Goal: Task Accomplishment & Management: Use online tool/utility

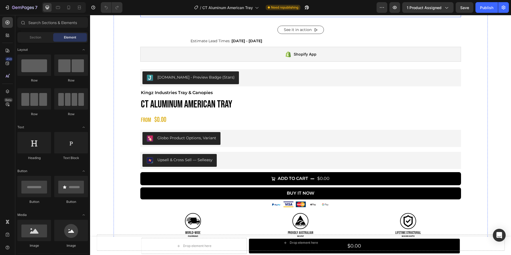
scroll to position [335, 0]
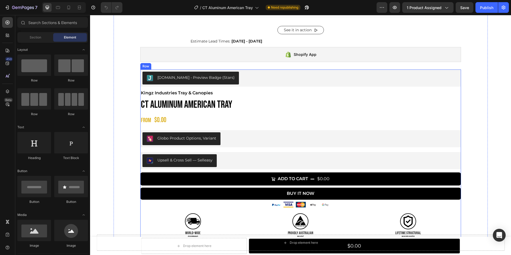
click at [253, 105] on h1 "CT Aluminum American Tray" at bounding box center [300, 105] width 321 height 14
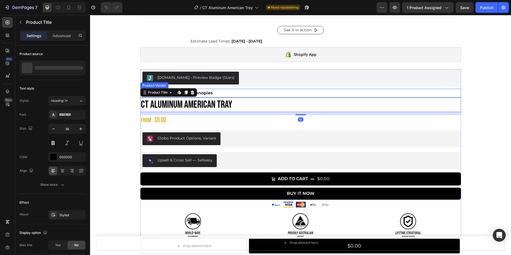
click at [229, 89] on h2 "Kingz Industries Tray & Canopies" at bounding box center [300, 93] width 321 height 9
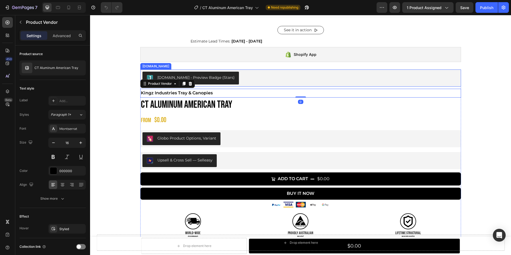
click at [140, 70] on div "Judge.me - Preview Badge (Stars)" at bounding box center [300, 78] width 321 height 17
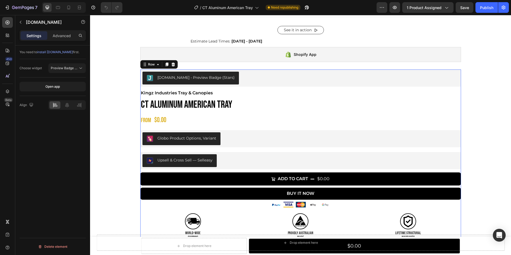
click at [140, 113] on div "Judge.me - Preview Badge (Stars) Judge.me Kingz Industries Tray & Canopies Prod…" at bounding box center [300, 155] width 321 height 170
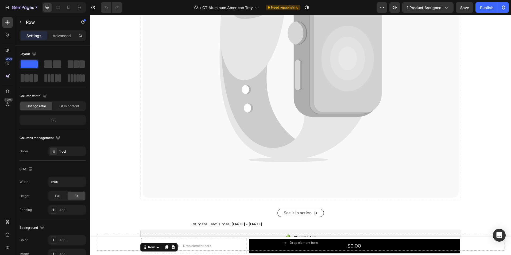
scroll to position [152, 0]
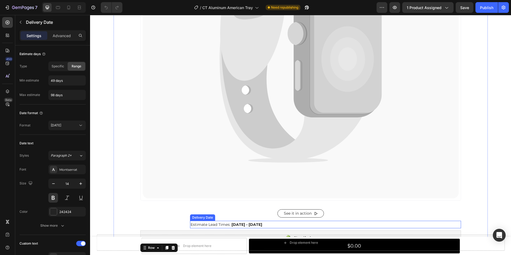
click at [232, 225] on span "Oct 16 - Dec 04" at bounding box center [247, 224] width 31 height 5
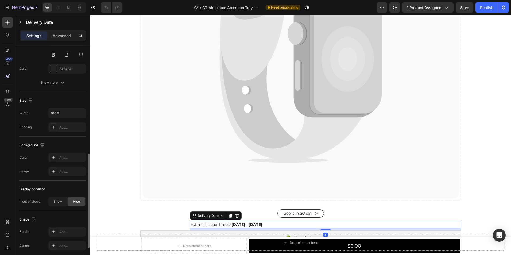
scroll to position [312, 0]
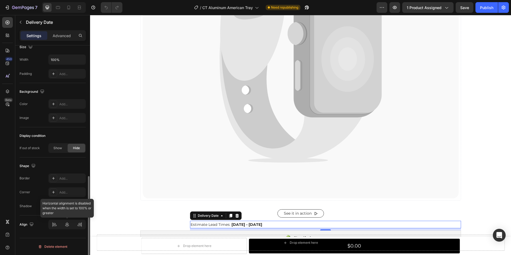
click at [68, 226] on div at bounding box center [66, 225] width 37 height 10
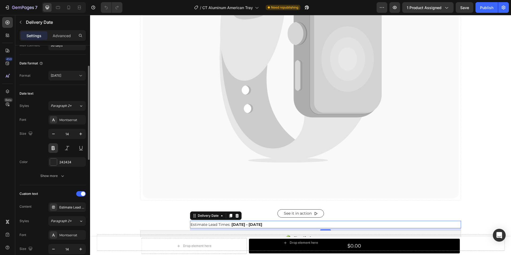
scroll to position [49, 0]
click at [235, 217] on icon at bounding box center [236, 216] width 3 height 4
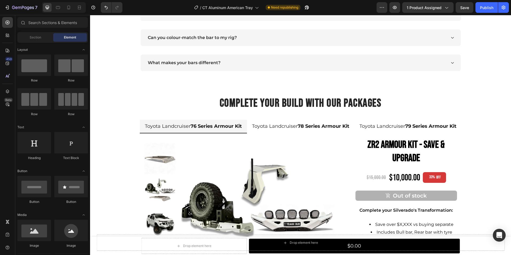
scroll to position [1641, 0]
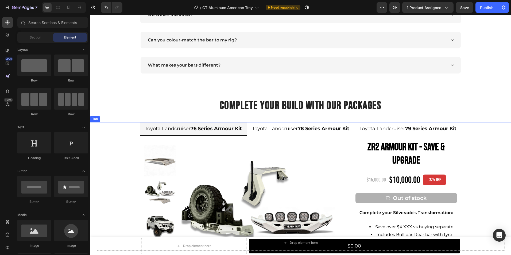
click at [127, 124] on ul "Toyota Landcruiser 76 Series Armour Kit Toyota Landcruiser 78 Series Armour Kit…" at bounding box center [300, 129] width 421 height 14
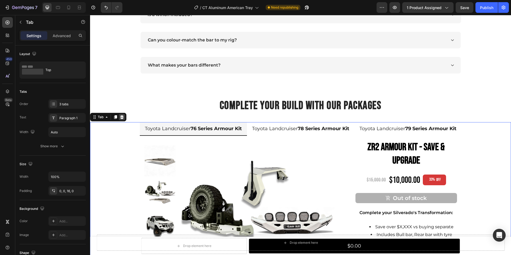
click at [124, 117] on icon at bounding box center [122, 117] width 4 height 4
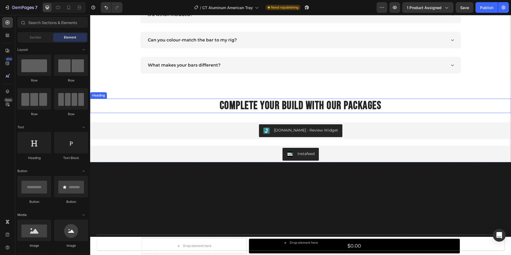
click at [174, 110] on h2 "Complete your Build with our Packages" at bounding box center [300, 106] width 421 height 14
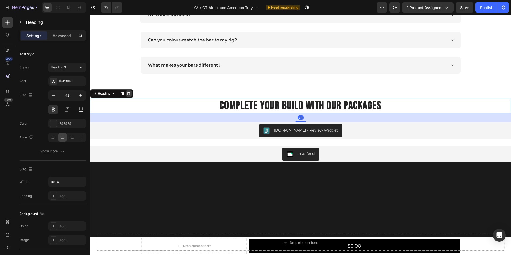
click at [131, 93] on icon at bounding box center [129, 93] width 4 height 4
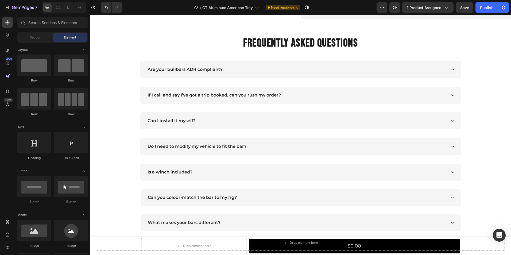
scroll to position [1448, 0]
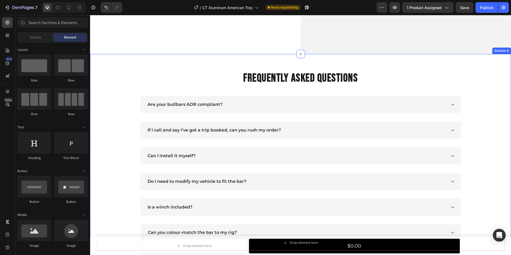
click at [210, 62] on div "FREQUENTLY ASKED QUESTIONS Heading Are your bullbars ADR compliant? If I call a…" at bounding box center [300, 192] width 421 height 277
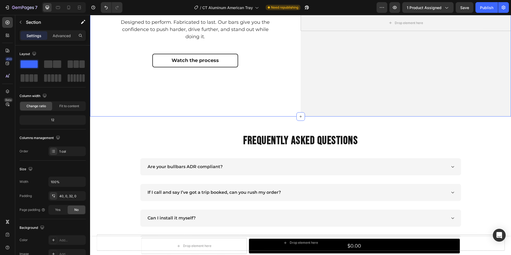
scroll to position [1082, 0]
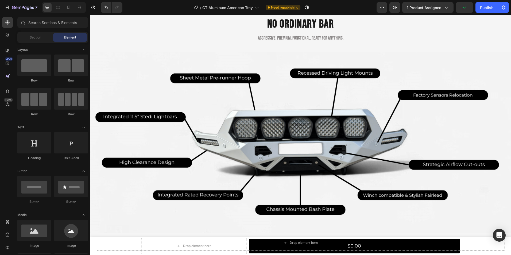
scroll to position [868, 0]
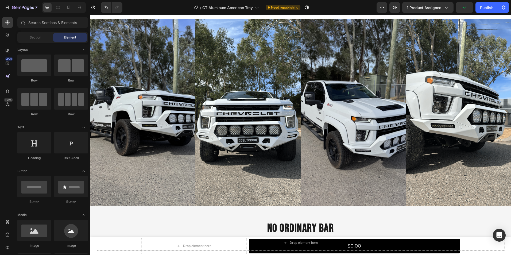
click at [343, 113] on img at bounding box center [353, 112] width 105 height 187
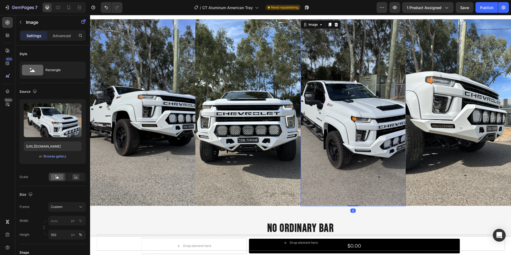
scroll to position [989, 0]
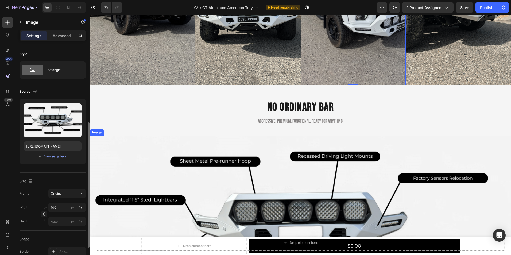
click at [390, 147] on img at bounding box center [300, 226] width 421 height 180
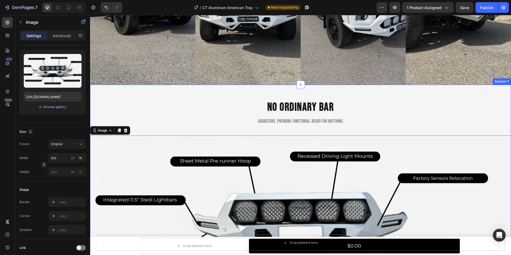
click at [473, 87] on div "NO ORDINARY BAR Heading Aggressive. PREMIUM. Functional. Ready for anything. He…" at bounding box center [300, 207] width 421 height 245
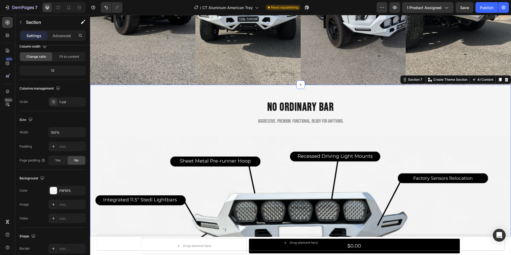
scroll to position [0, 0]
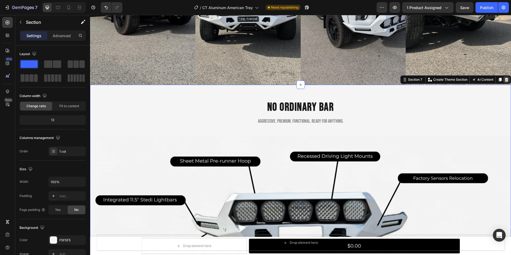
click at [505, 78] on icon at bounding box center [506, 80] width 3 height 4
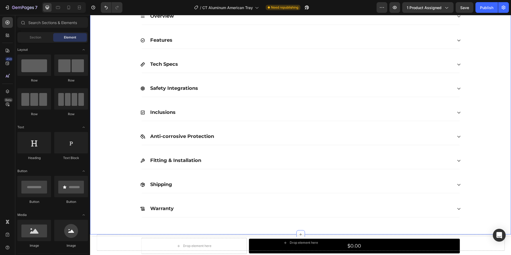
scroll to position [576, 0]
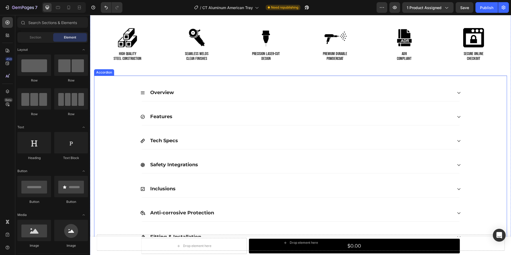
click at [485, 99] on div "Overview" at bounding box center [300, 92] width 413 height 17
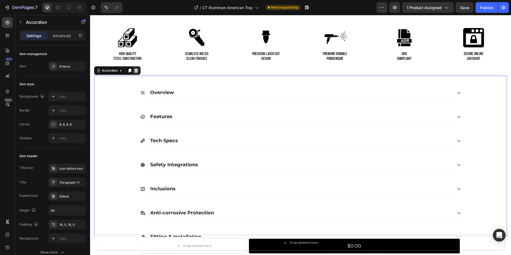
click at [136, 71] on icon at bounding box center [136, 70] width 4 height 4
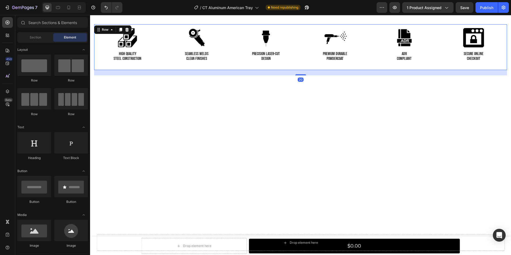
click at [169, 63] on div "Image SEAMLESS WELDS CLEAN FINISHES Heading" at bounding box center [196, 47] width 67 height 46
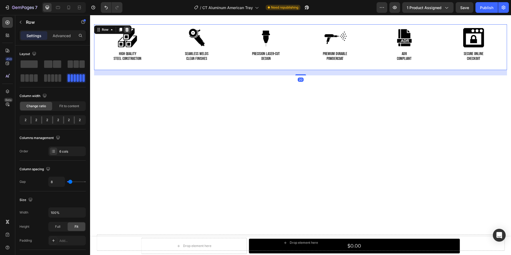
click at [128, 30] on icon at bounding box center [127, 30] width 4 height 4
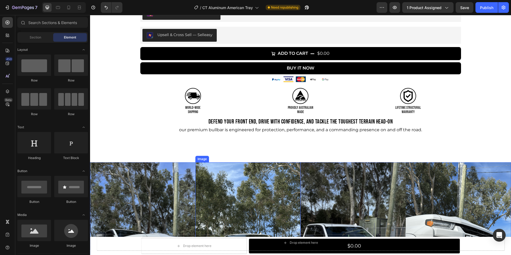
scroll to position [451, 0]
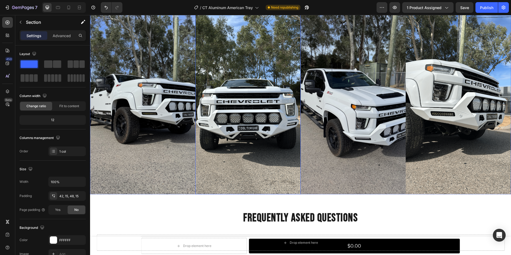
scroll to position [608, 0]
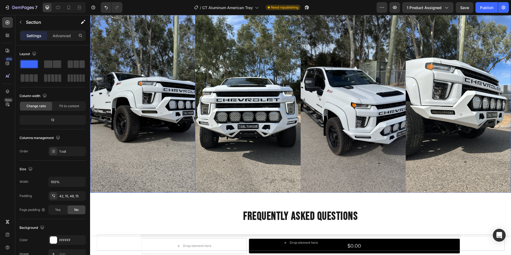
click at [152, 155] on img at bounding box center [142, 99] width 105 height 187
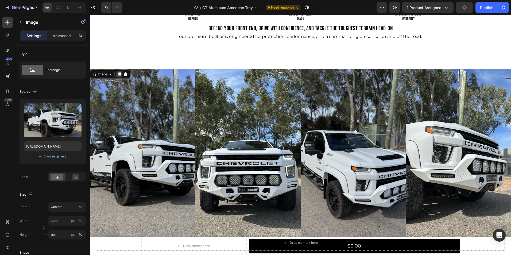
scroll to position [544, 0]
click at [125, 74] on icon at bounding box center [126, 74] width 4 height 4
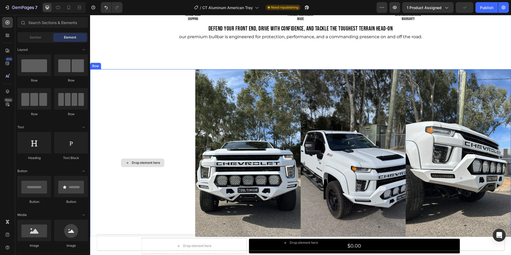
click at [160, 78] on div "Drop element here" at bounding box center [142, 162] width 105 height 187
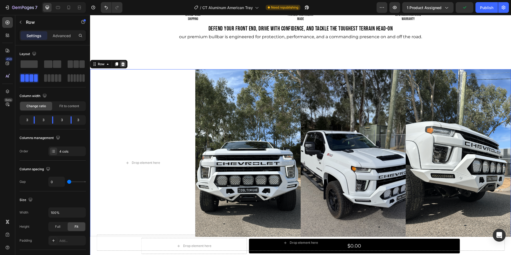
click at [122, 63] on icon at bounding box center [122, 64] width 3 height 4
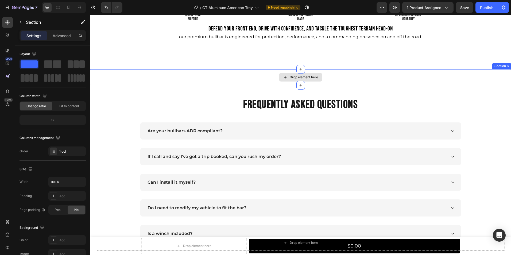
click at [222, 77] on div "Drop element here" at bounding box center [300, 77] width 421 height 16
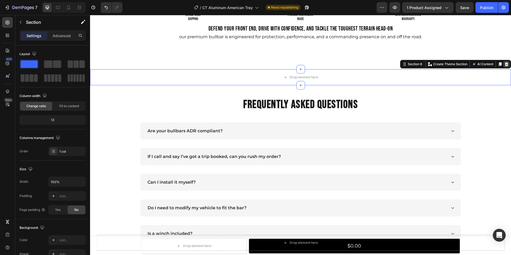
click at [505, 63] on icon at bounding box center [506, 64] width 3 height 4
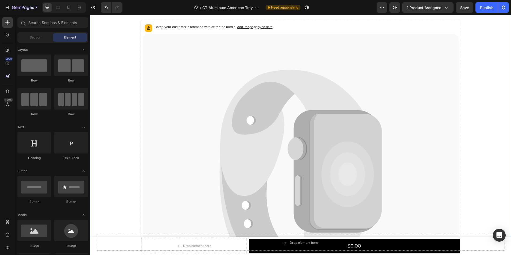
scroll to position [37, 0]
click at [7, 36] on icon at bounding box center [7, 37] width 2 height 2
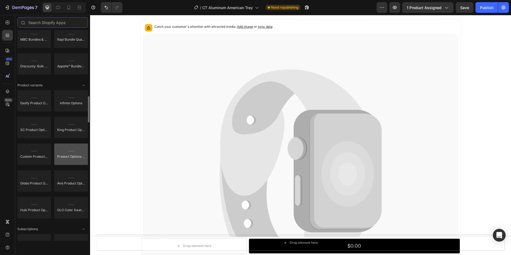
scroll to position [543, 0]
